Goal: Transaction & Acquisition: Book appointment/travel/reservation

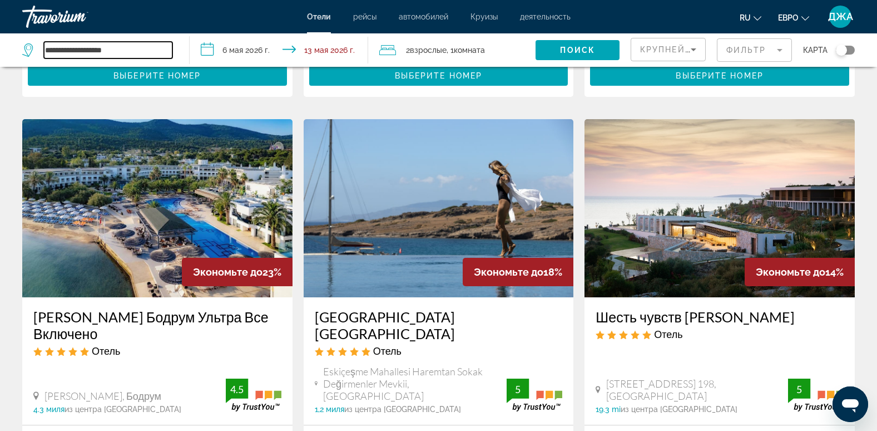
click at [136, 52] on input "**********" at bounding box center [108, 50] width 129 height 17
type input "*"
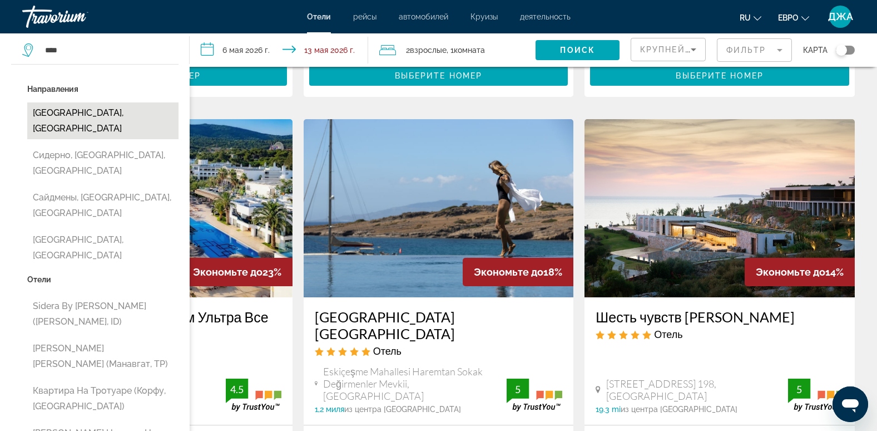
click at [68, 113] on button "[GEOGRAPHIC_DATA], [GEOGRAPHIC_DATA]" at bounding box center [102, 120] width 151 height 37
type input "**********"
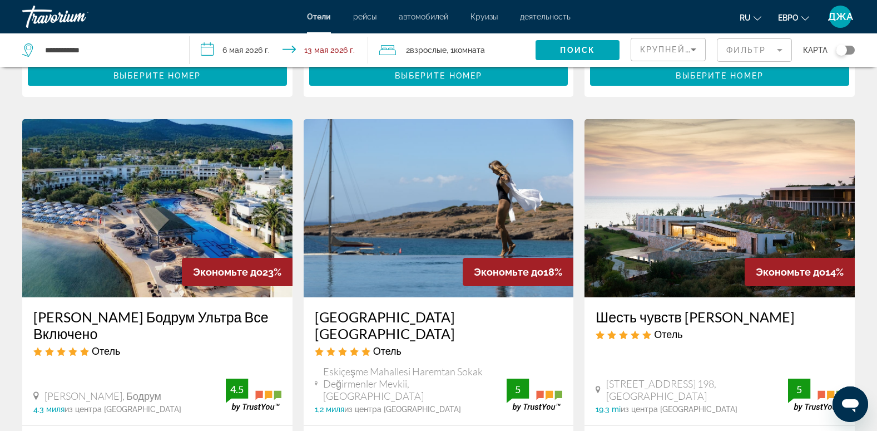
click at [259, 48] on input "**********" at bounding box center [281, 51] width 183 height 37
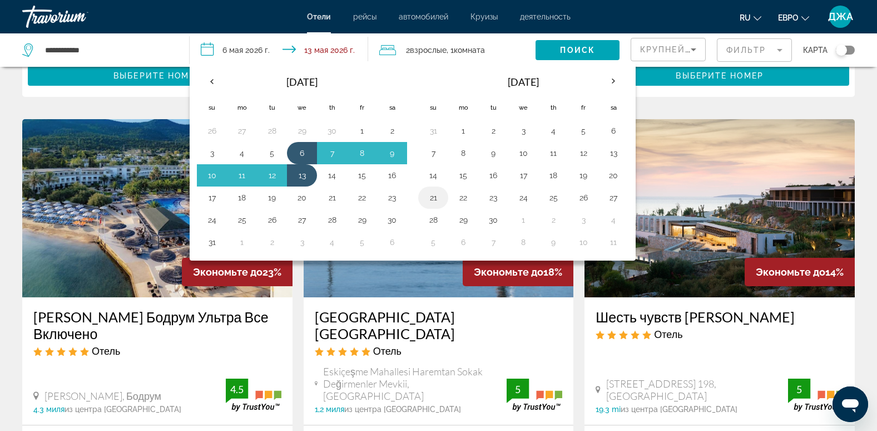
click at [432, 195] on button "21" at bounding box center [434, 198] width 18 height 16
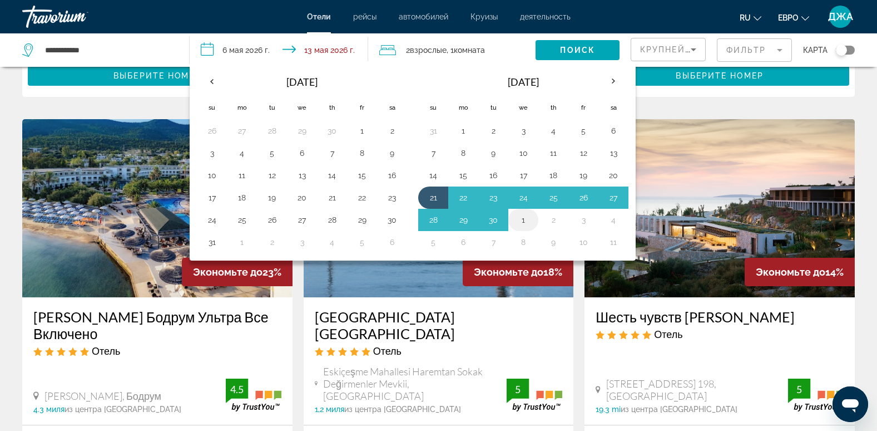
click at [522, 221] on button "1" at bounding box center [524, 220] width 18 height 16
type input "**********"
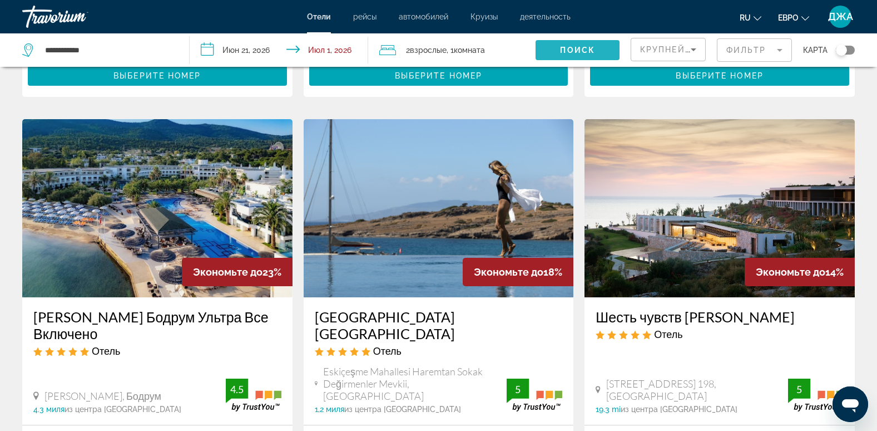
click at [572, 47] on span "Поиск" at bounding box center [577, 50] width 35 height 9
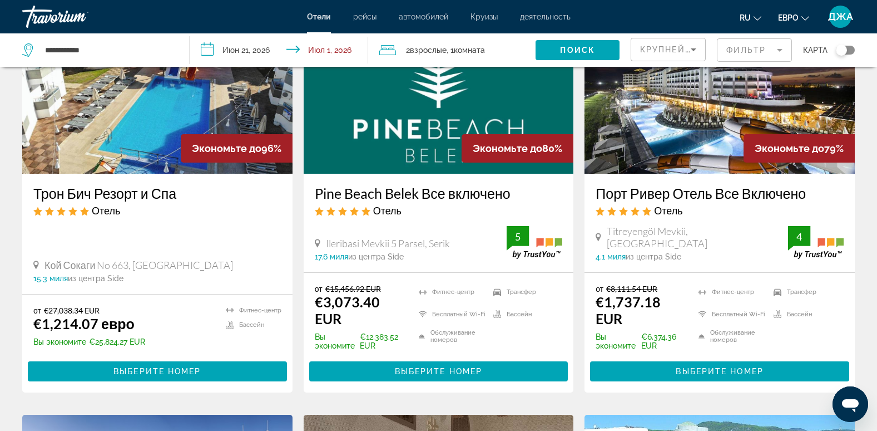
scroll to position [111, 0]
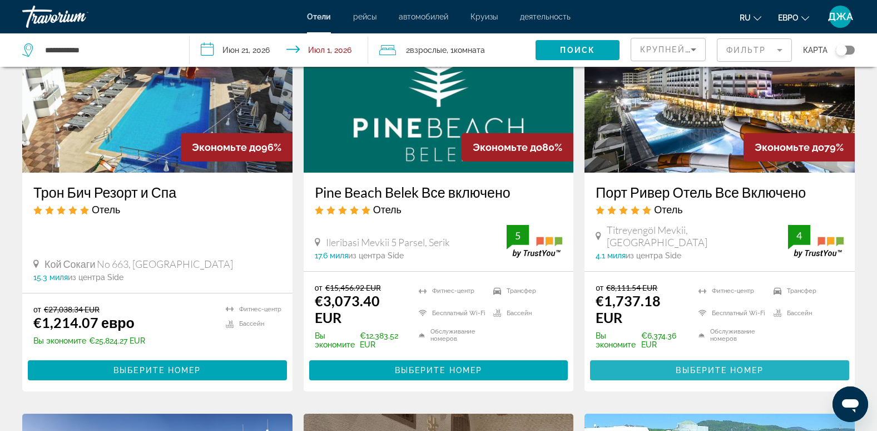
click at [693, 368] on span "Выберите номер" at bounding box center [719, 370] width 87 height 9
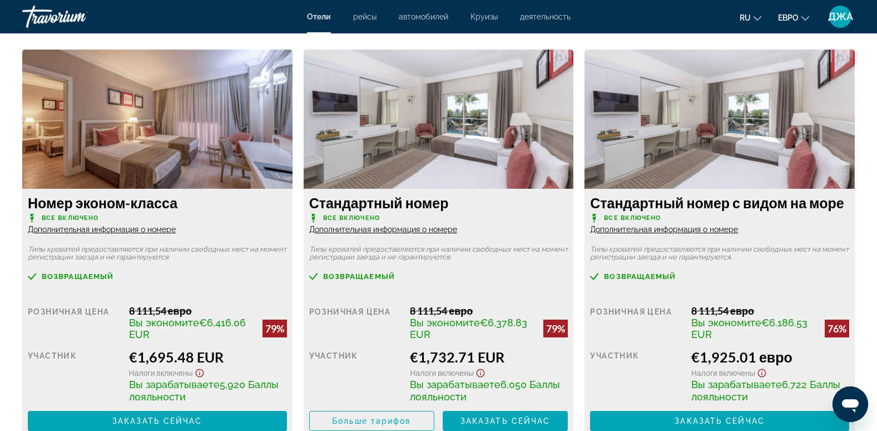
scroll to position [1558, 0]
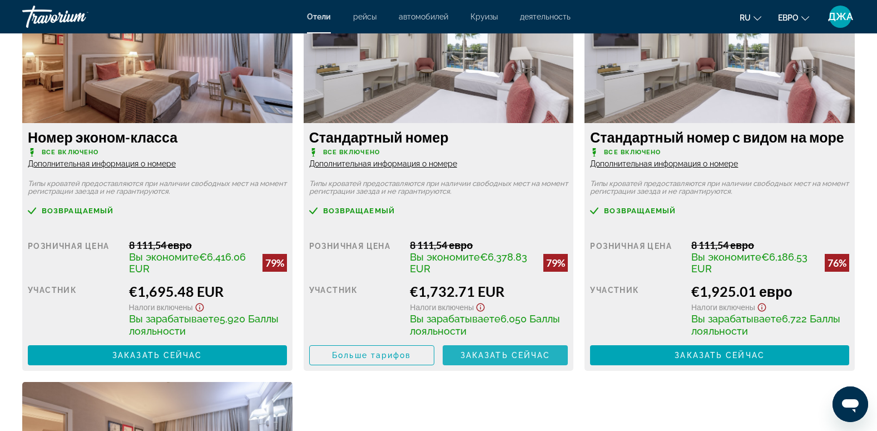
click at [488, 354] on span "Заказать сейчас" at bounding box center [506, 355] width 90 height 9
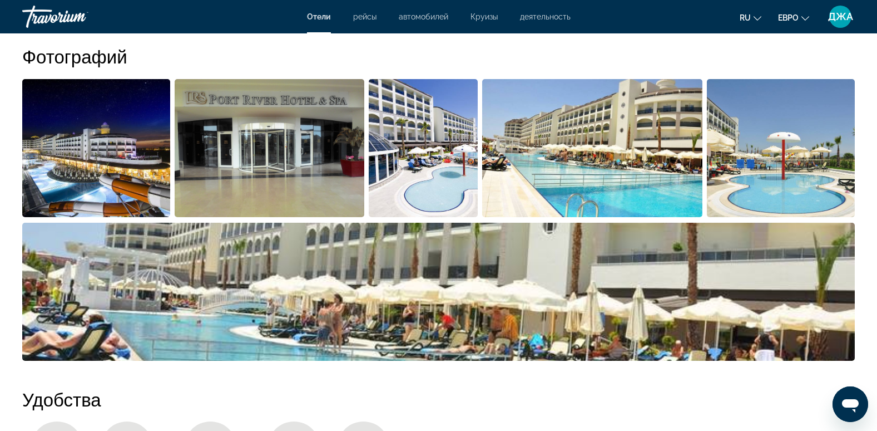
scroll to position [556, 0]
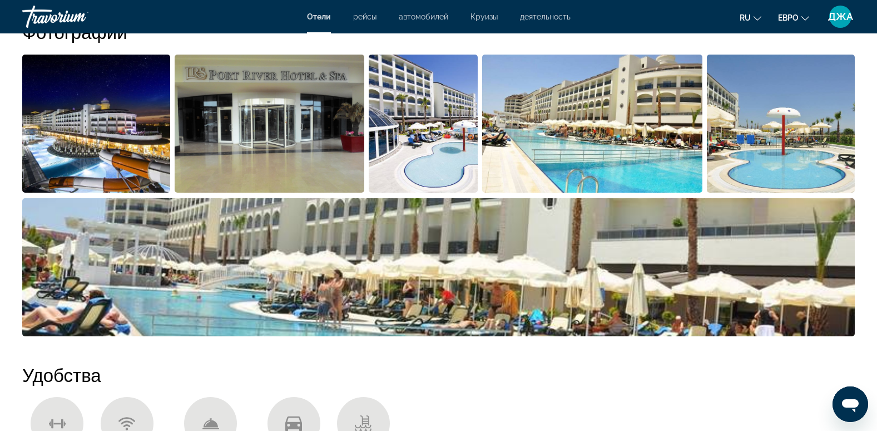
click at [254, 248] on img "Открыть полноэкранный слайдер изображений" at bounding box center [438, 267] width 833 height 138
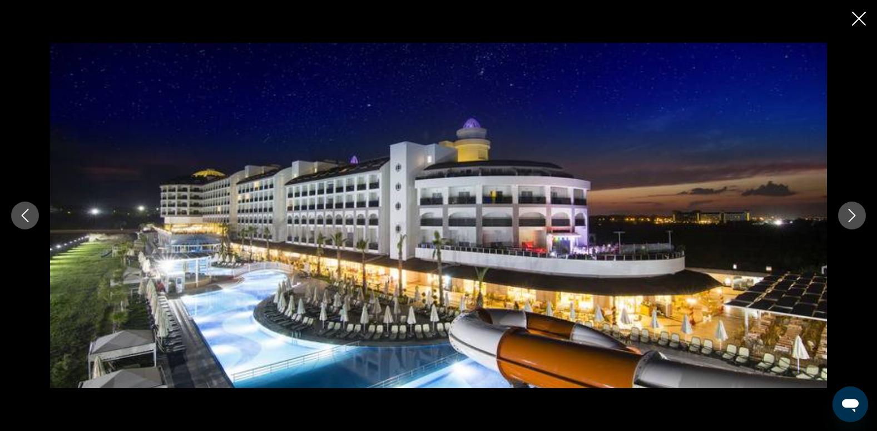
click at [854, 213] on icon "Следующее изображение" at bounding box center [852, 215] width 13 height 13
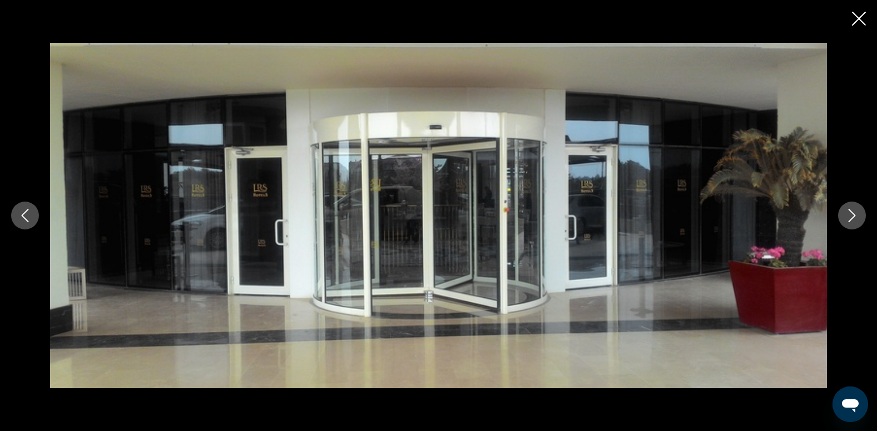
click at [854, 213] on icon "Следующее изображение" at bounding box center [852, 215] width 13 height 13
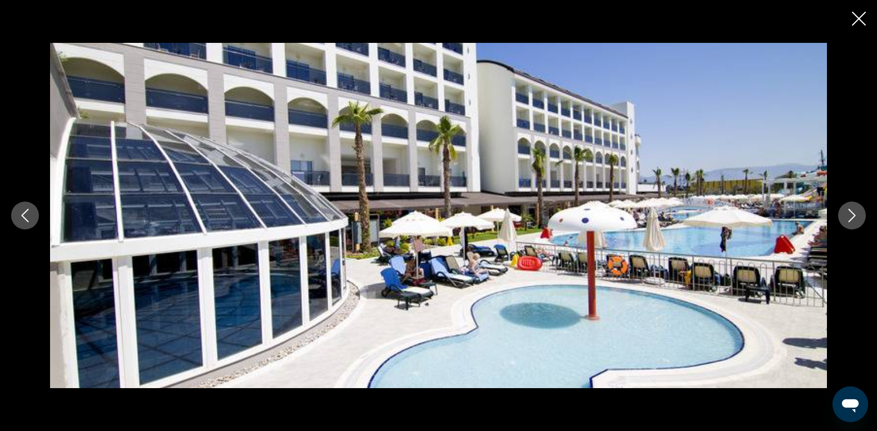
click at [854, 213] on icon "Следующее изображение" at bounding box center [852, 215] width 13 height 13
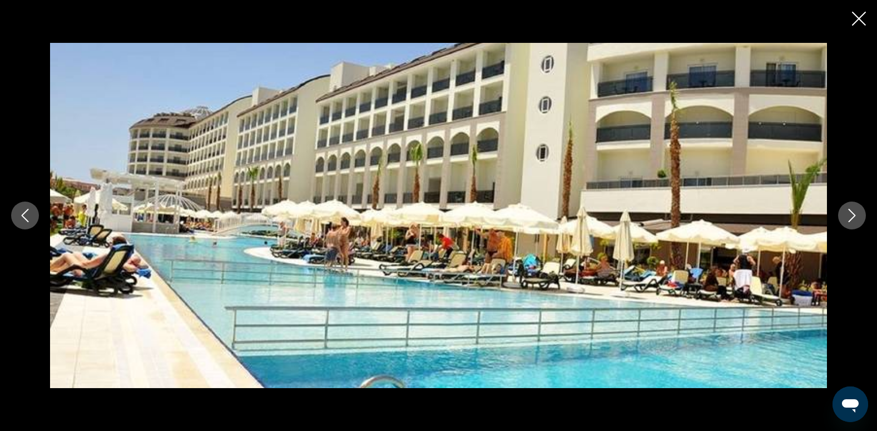
click at [854, 213] on icon "Следующее изображение" at bounding box center [852, 215] width 13 height 13
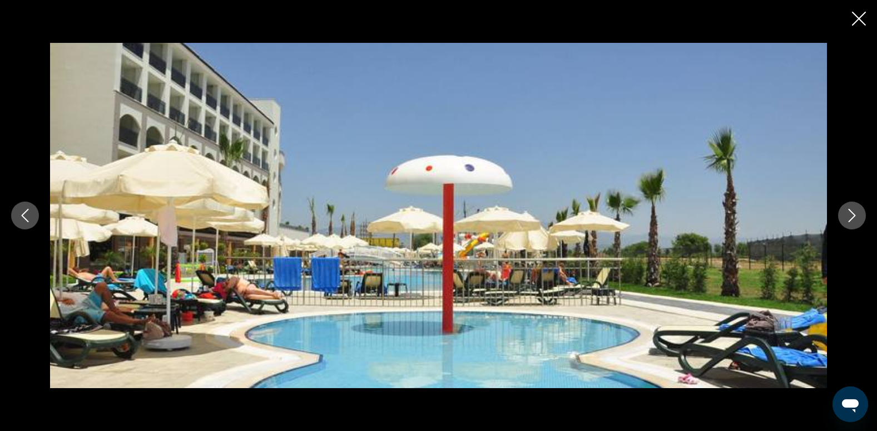
click at [858, 17] on icon "Закрыть слайд-шоу" at bounding box center [859, 19] width 14 height 14
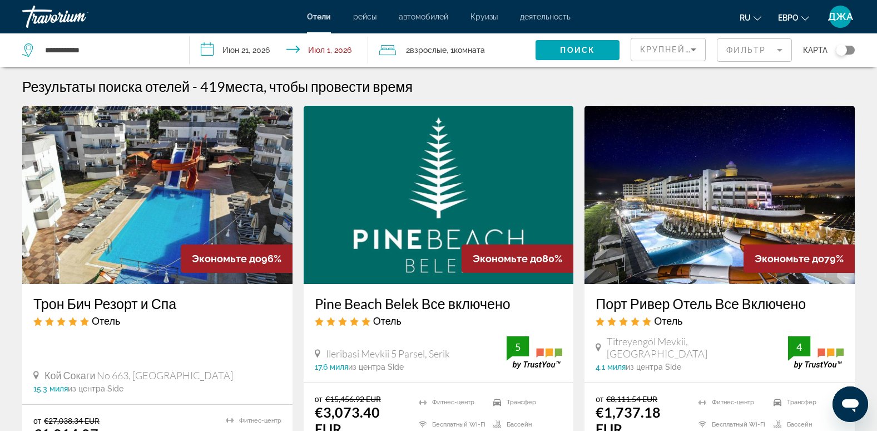
click at [742, 50] on mat-form-field "Фильтр" at bounding box center [754, 49] width 75 height 23
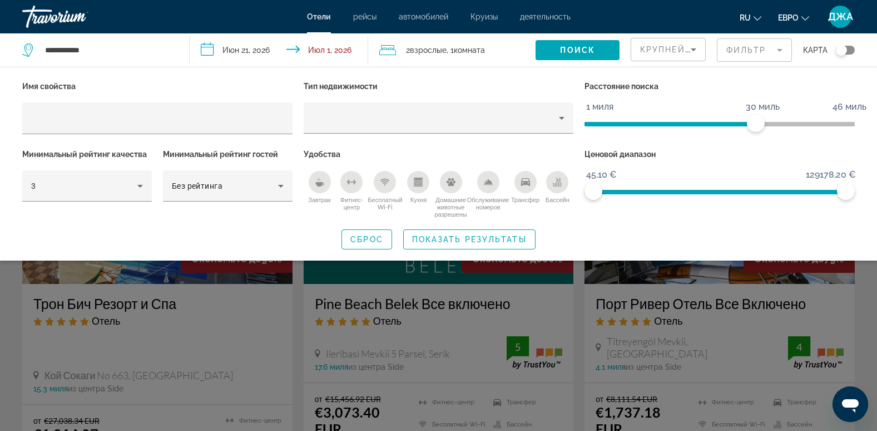
click at [663, 41] on div "Крупнейшие сбережения" at bounding box center [668, 53] width 56 height 31
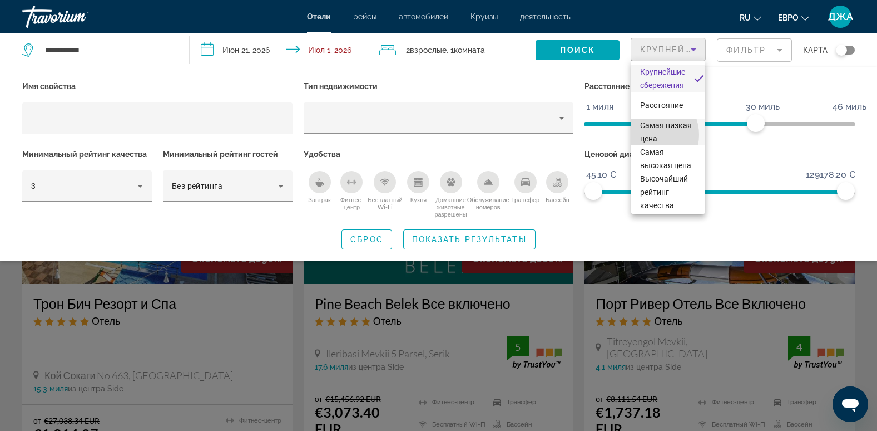
click at [648, 135] on span "Самая низкая цена" at bounding box center [666, 132] width 52 height 22
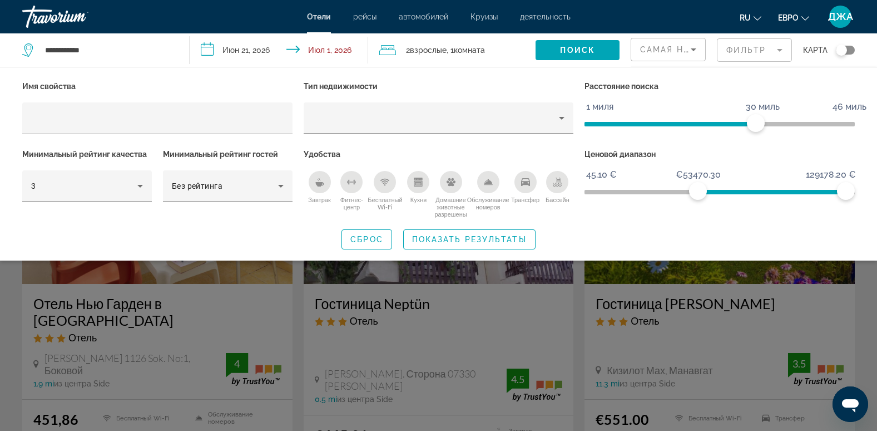
click at [698, 193] on span "ngx-слайдер" at bounding box center [772, 192] width 148 height 4
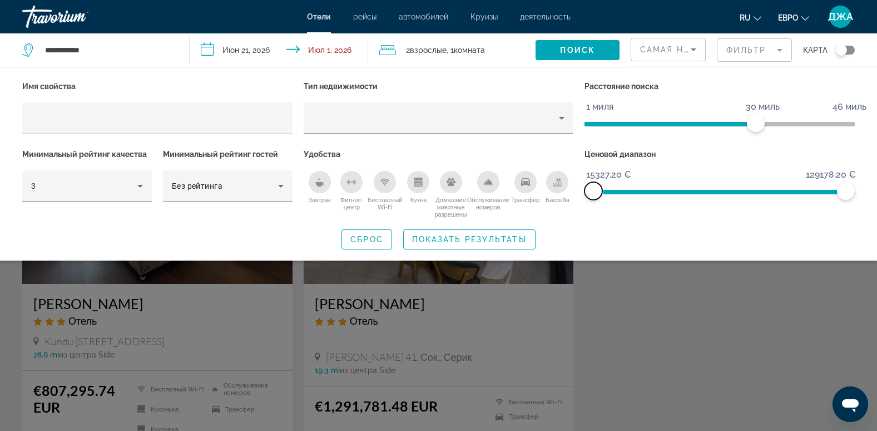
drag, startPoint x: 698, startPoint y: 192, endPoint x: 580, endPoint y: 201, distance: 118.9
click at [580, 201] on div "Ценовой диапазон 45,10 € 129178,20 € 15327,20 € 129178,20 €" at bounding box center [720, 182] width 282 height 72
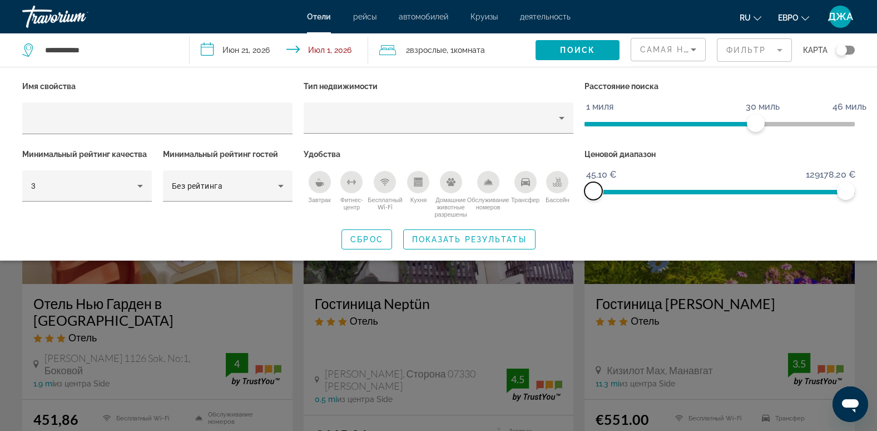
drag, startPoint x: 594, startPoint y: 187, endPoint x: 572, endPoint y: 190, distance: 22.5
click at [572, 190] on div "Имя свойства Тип недвижимости Расстояние поиска 1 миля 46 миль 30 миль Минималь…" at bounding box center [439, 148] width 844 height 140
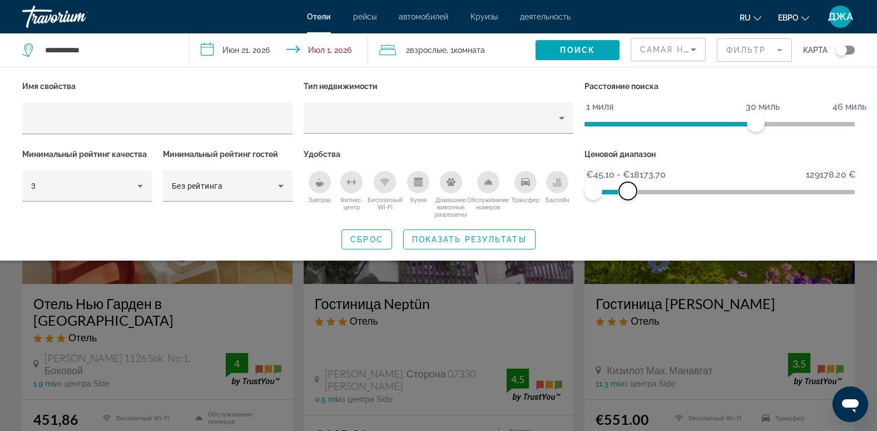
drag, startPoint x: 844, startPoint y: 192, endPoint x: 628, endPoint y: 196, distance: 215.9
click at [628, 196] on span "ngx-слайдер-макс" at bounding box center [628, 191] width 18 height 18
drag, startPoint x: 626, startPoint y: 190, endPoint x: 609, endPoint y: 190, distance: 17.8
click at [609, 190] on span "ngx-слайдер-макс" at bounding box center [609, 191] width 18 height 18
click at [460, 234] on span "Виджет поиска" at bounding box center [469, 239] width 131 height 27
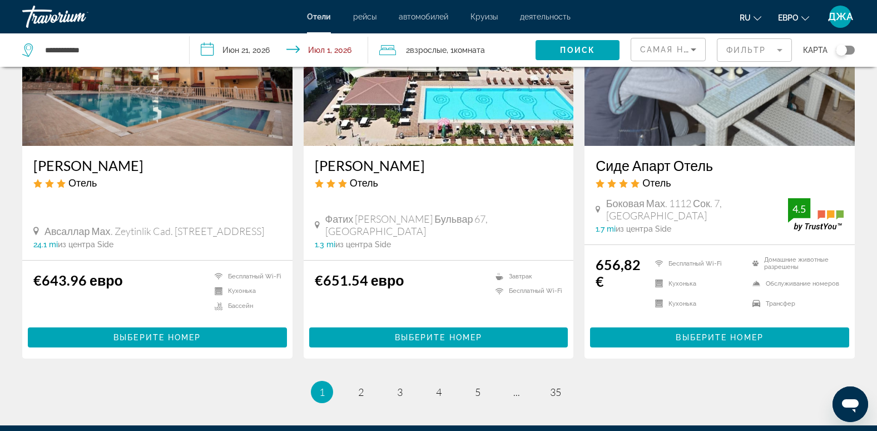
scroll to position [1403, 0]
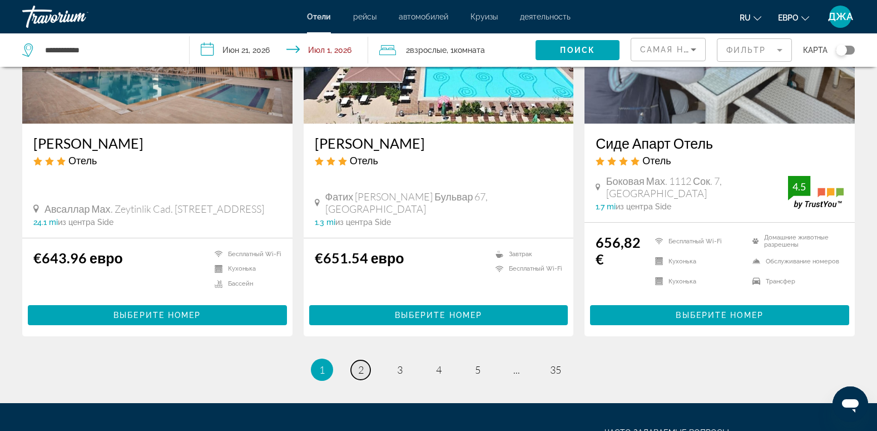
click at [361, 363] on span "2" at bounding box center [361, 369] width 6 height 12
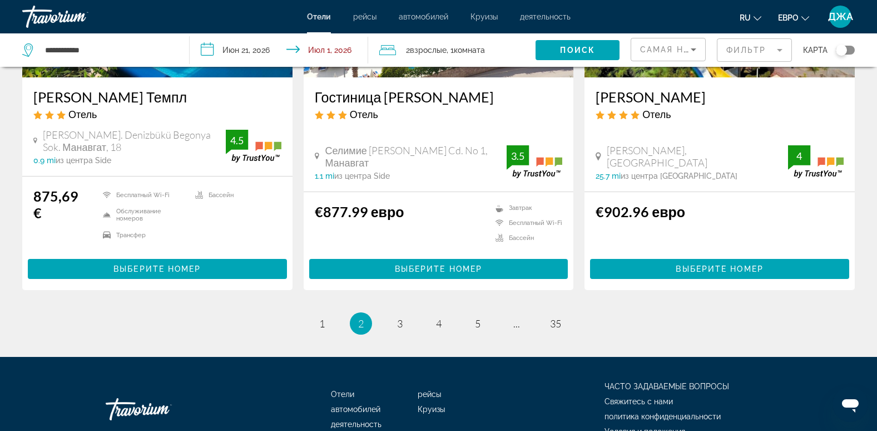
scroll to position [1469, 0]
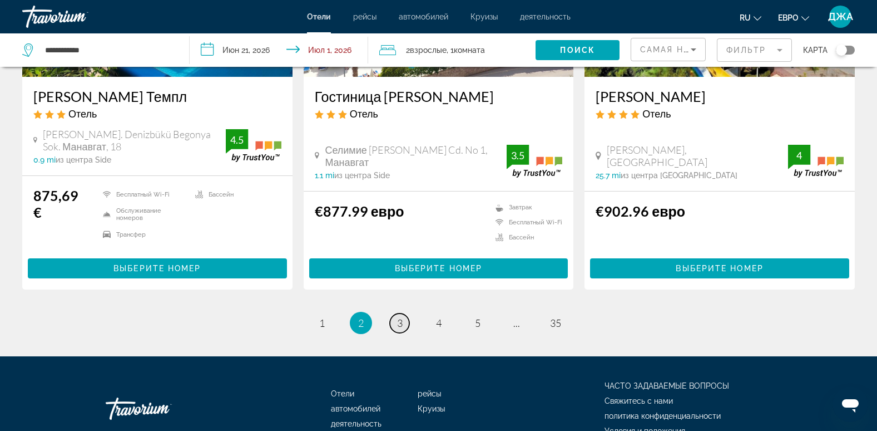
click at [395, 313] on link "страница 3" at bounding box center [399, 322] width 19 height 19
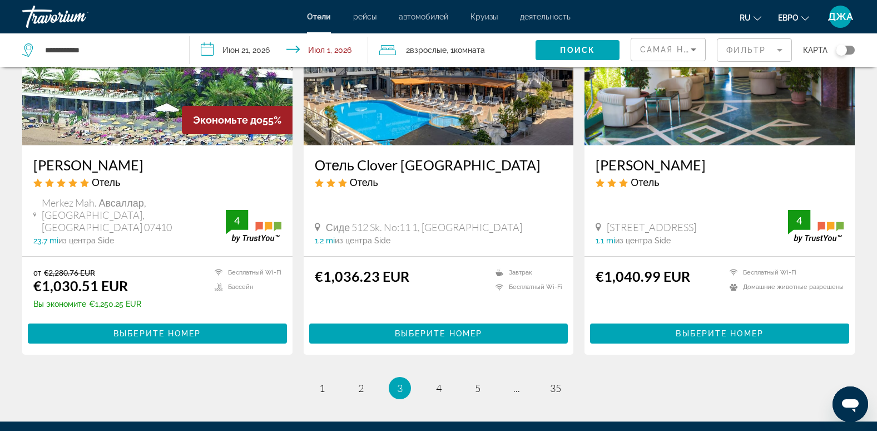
scroll to position [1380, 0]
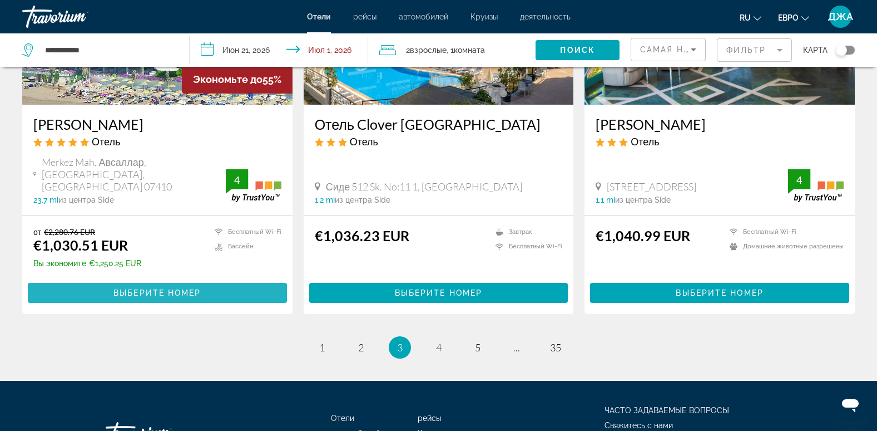
click at [131, 288] on span "Выберите номер" at bounding box center [156, 292] width 87 height 9
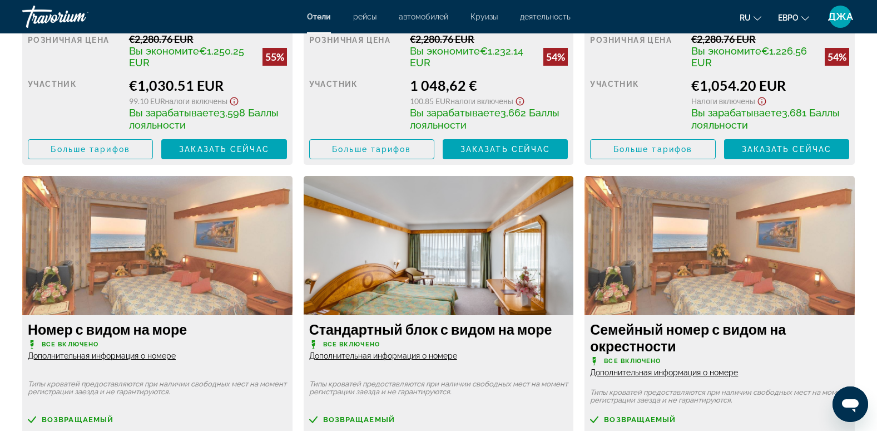
scroll to position [1758, 0]
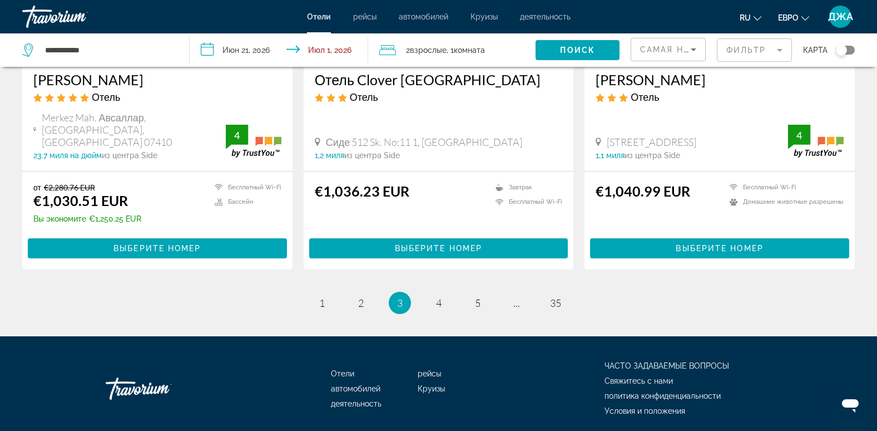
scroll to position [1453, 0]
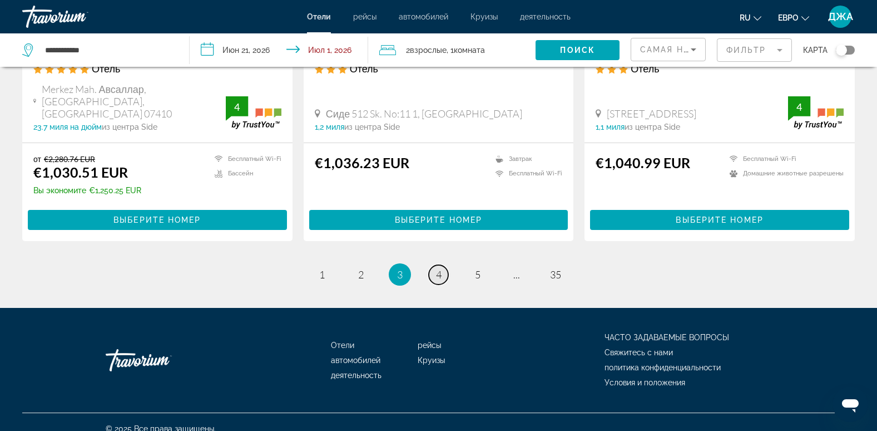
click at [442, 265] on link "страница 4" at bounding box center [438, 274] width 19 height 19
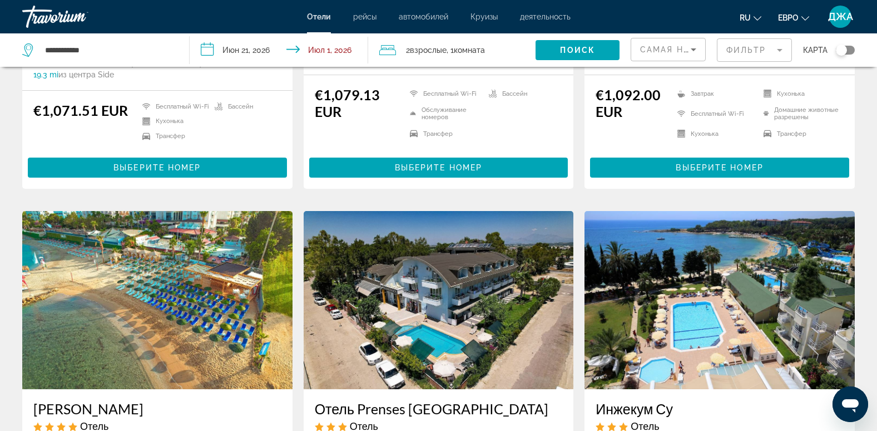
scroll to position [1147, 0]
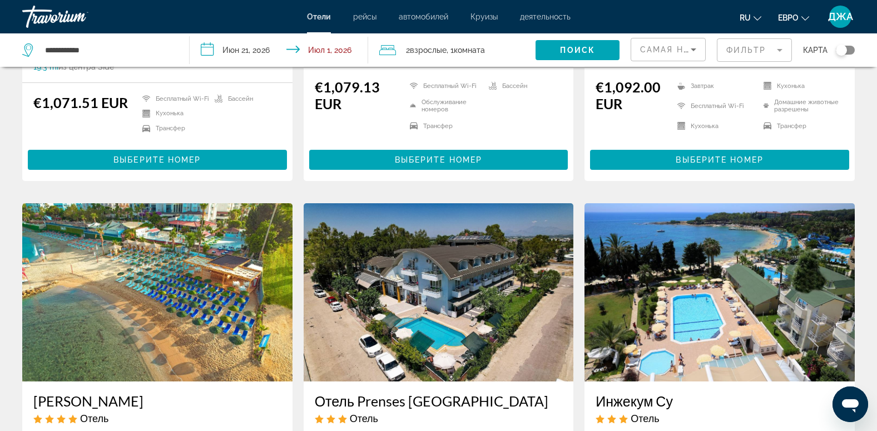
drag, startPoint x: 877, startPoint y: 314, endPoint x: 877, endPoint y: 349, distance: 35.1
drag, startPoint x: 877, startPoint y: 349, endPoint x: 870, endPoint y: 226, distance: 122.6
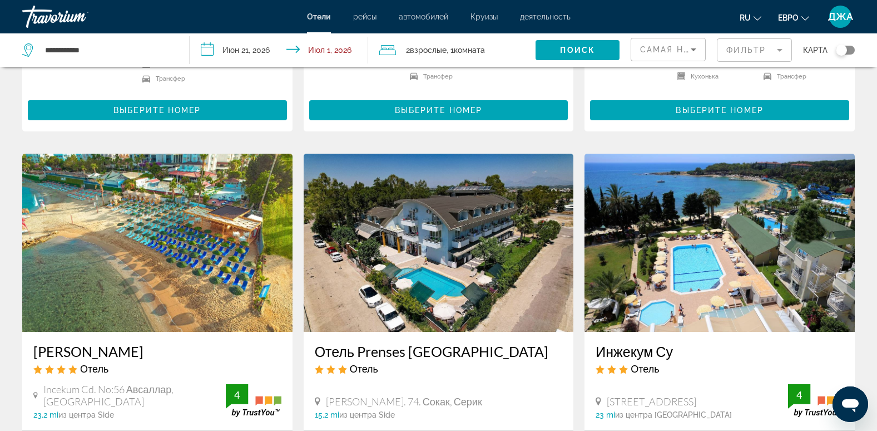
scroll to position [1207, 0]
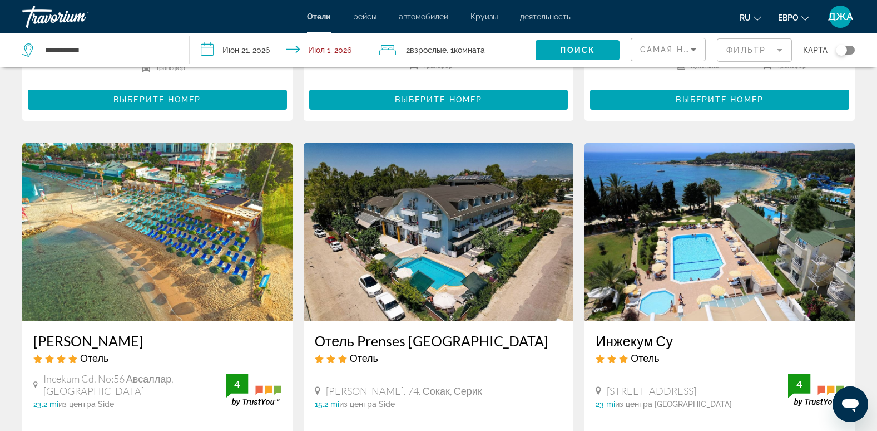
click at [684, 219] on img "Основное содержание" at bounding box center [720, 232] width 270 height 178
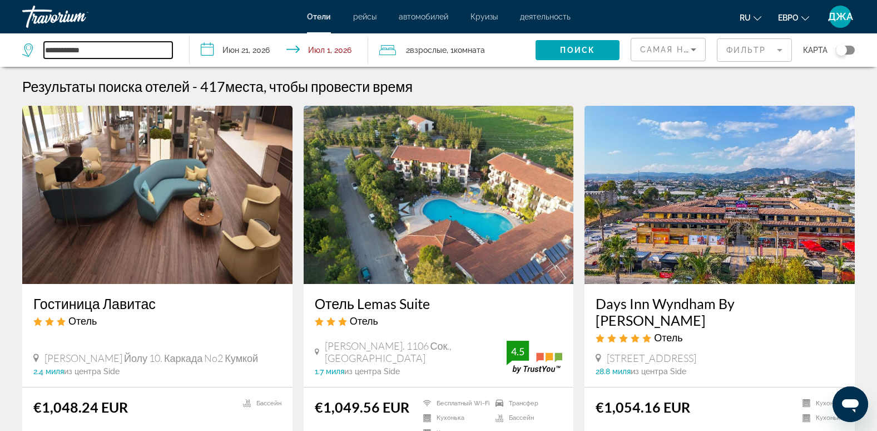
click at [113, 55] on input "**********" at bounding box center [108, 50] width 129 height 17
type input "*"
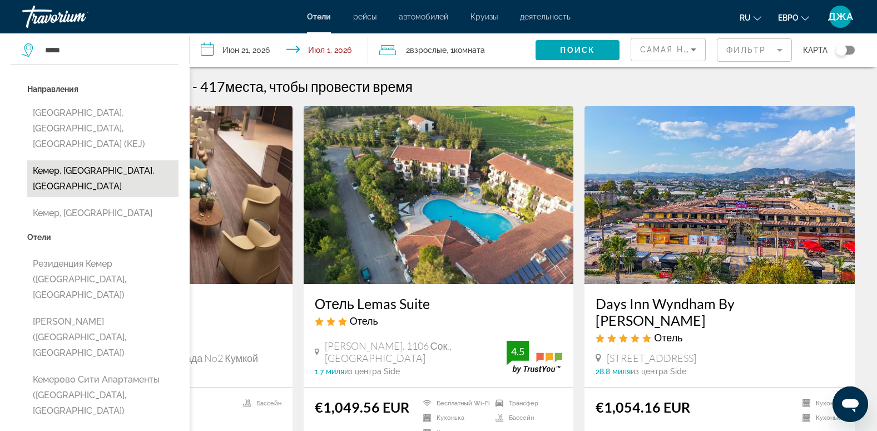
click at [84, 172] on button "Кемер, [GEOGRAPHIC_DATA], [GEOGRAPHIC_DATA]" at bounding box center [102, 178] width 151 height 37
type input "**********"
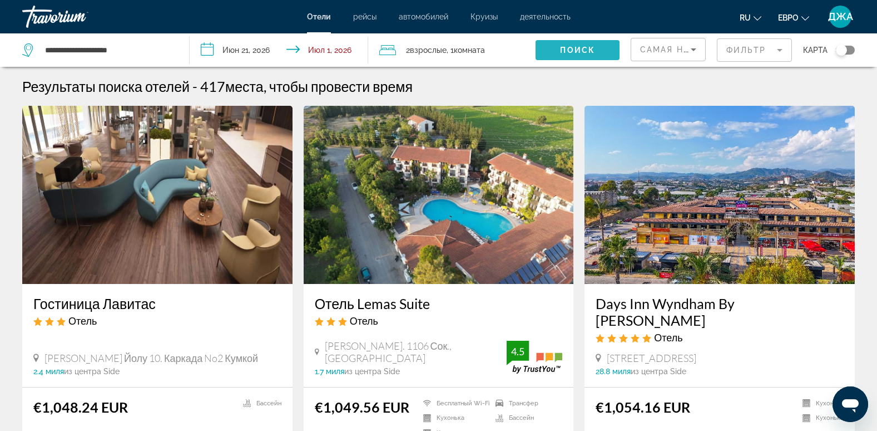
click at [579, 46] on span "Поиск" at bounding box center [577, 50] width 35 height 9
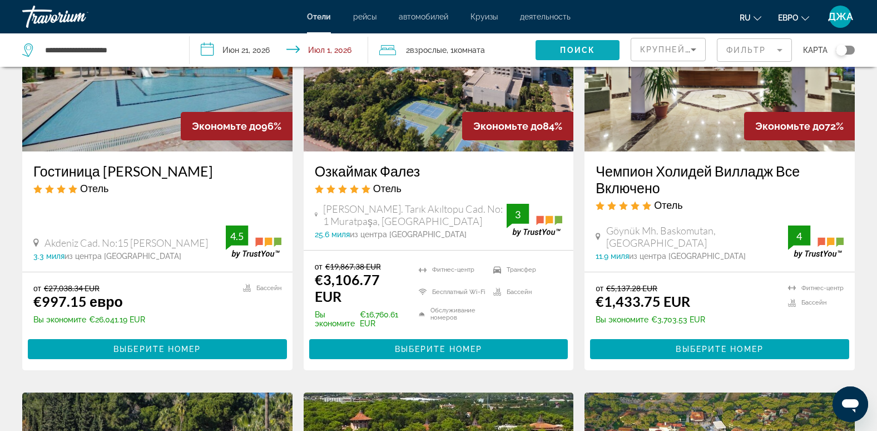
scroll to position [134, 0]
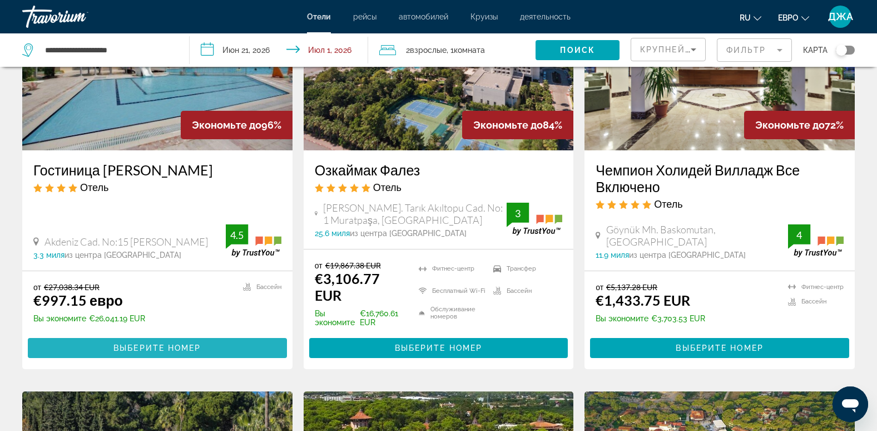
click at [139, 349] on span "Выберите номер" at bounding box center [156, 347] width 87 height 9
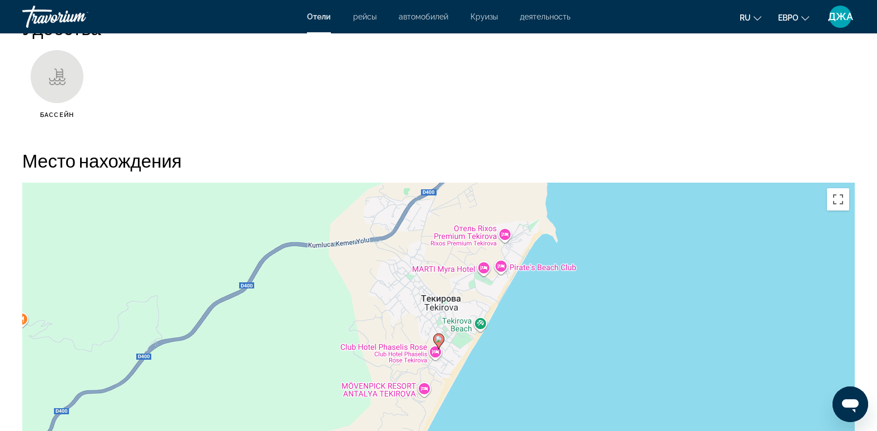
scroll to position [935, 0]
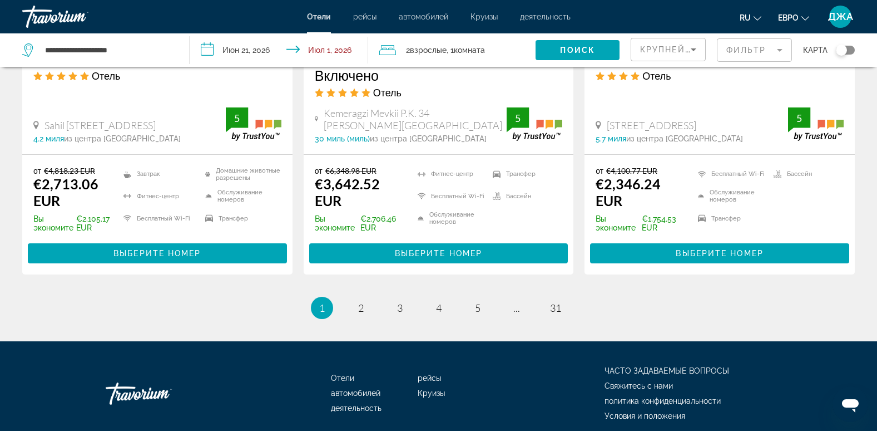
scroll to position [1536, 0]
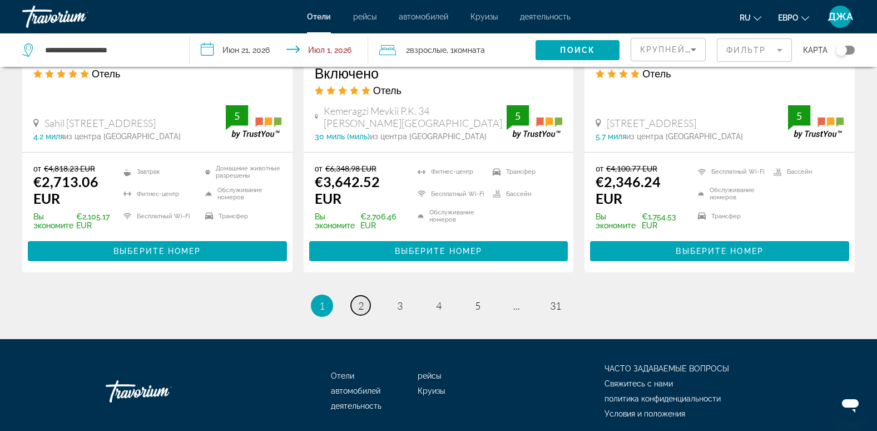
click at [359, 304] on span "2" at bounding box center [361, 305] width 6 height 12
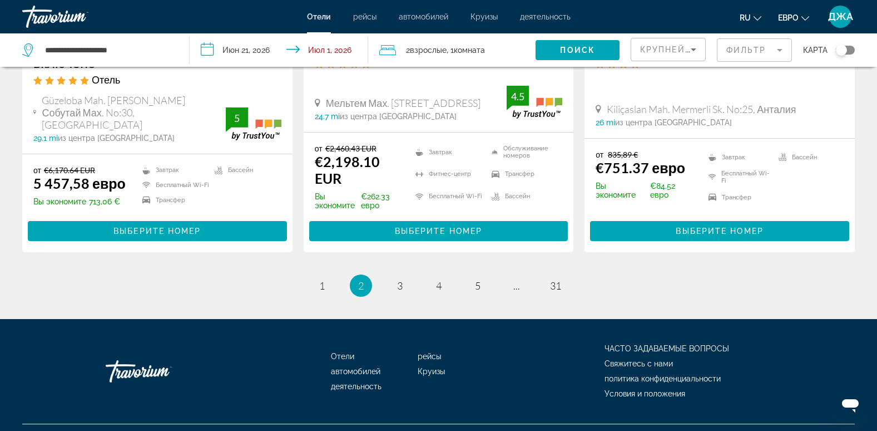
scroll to position [1552, 0]
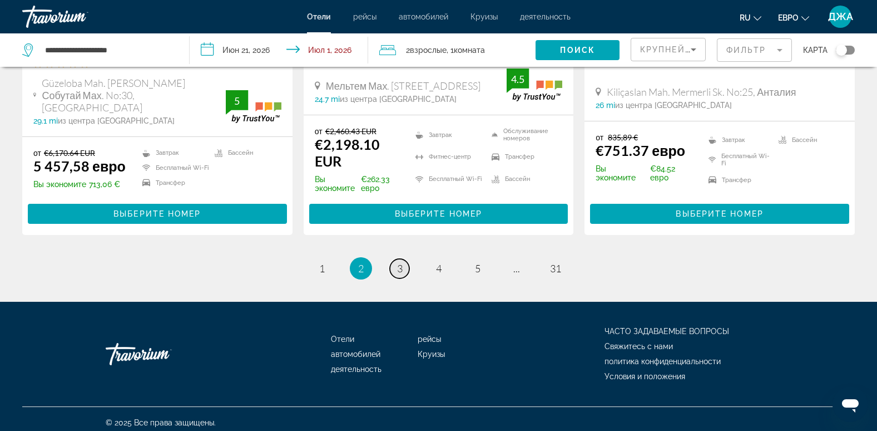
click at [399, 262] on span "3" at bounding box center [400, 268] width 6 height 12
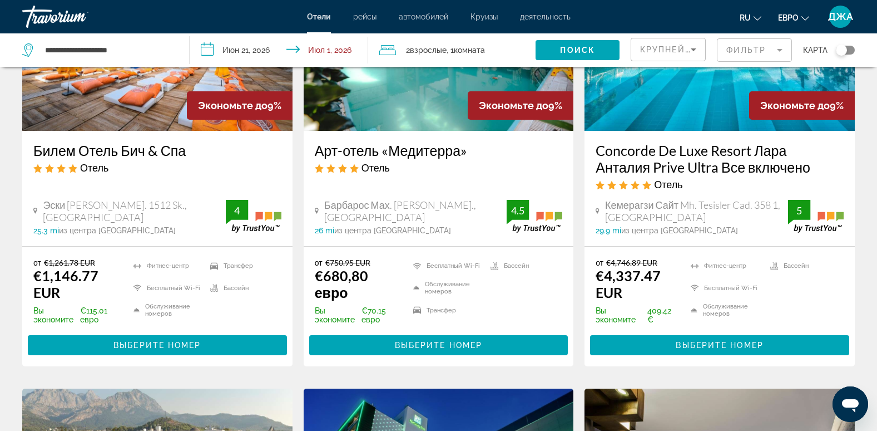
scroll to position [156, 0]
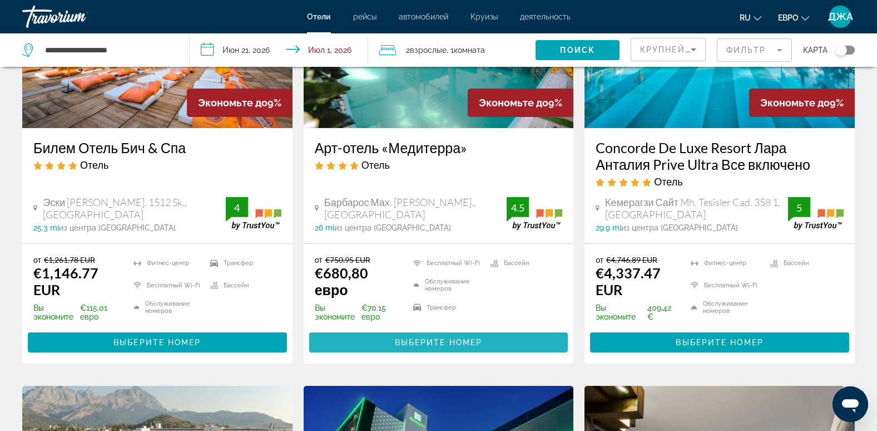
click at [440, 339] on span "Выберите номер" at bounding box center [438, 342] width 87 height 9
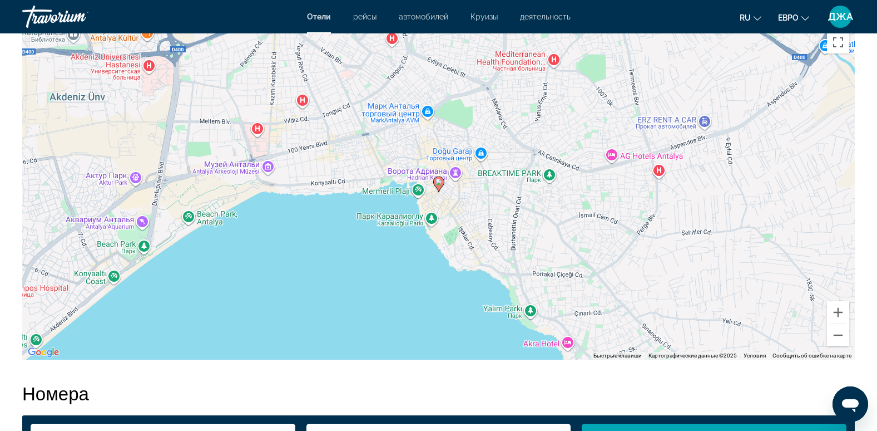
scroll to position [1068, 0]
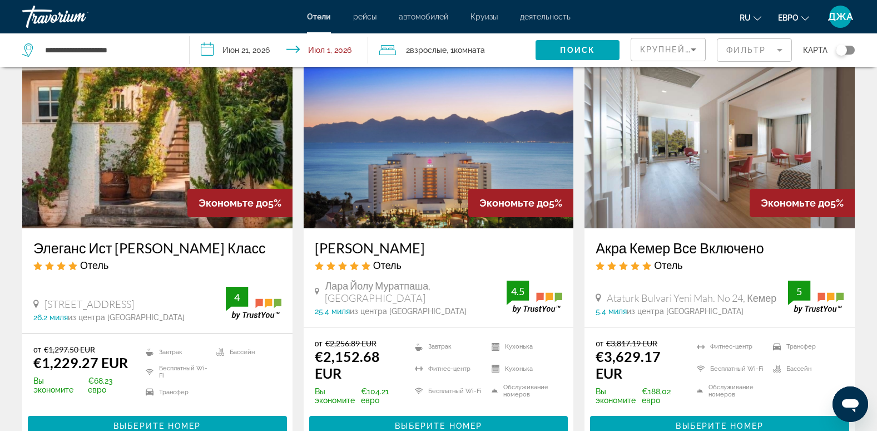
scroll to position [912, 0]
